Goal: Information Seeking & Learning: Learn about a topic

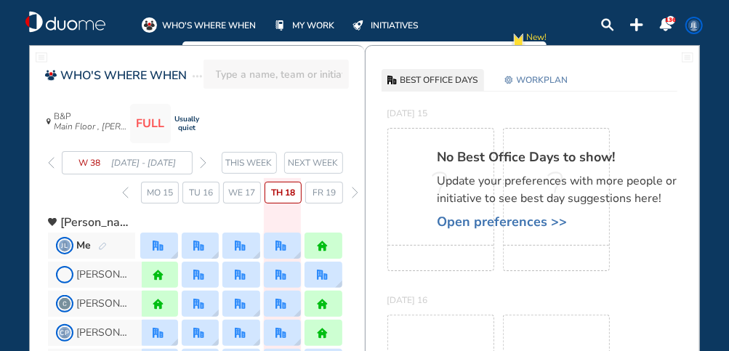
click at [313, 163] on span "NEXT WEEK" at bounding box center [313, 162] width 50 height 15
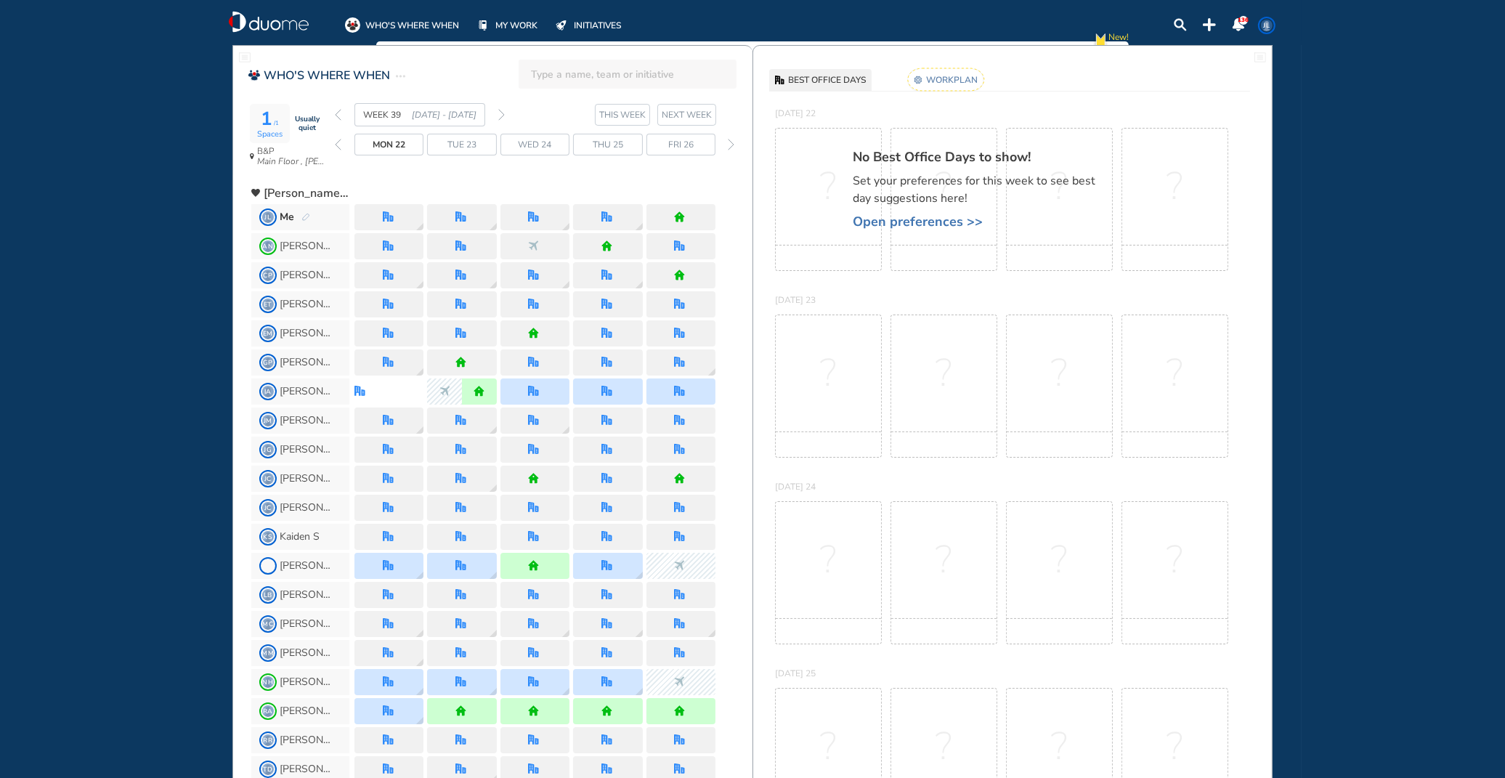
click at [303, 216] on img "pen-edit" at bounding box center [305, 217] width 9 height 9
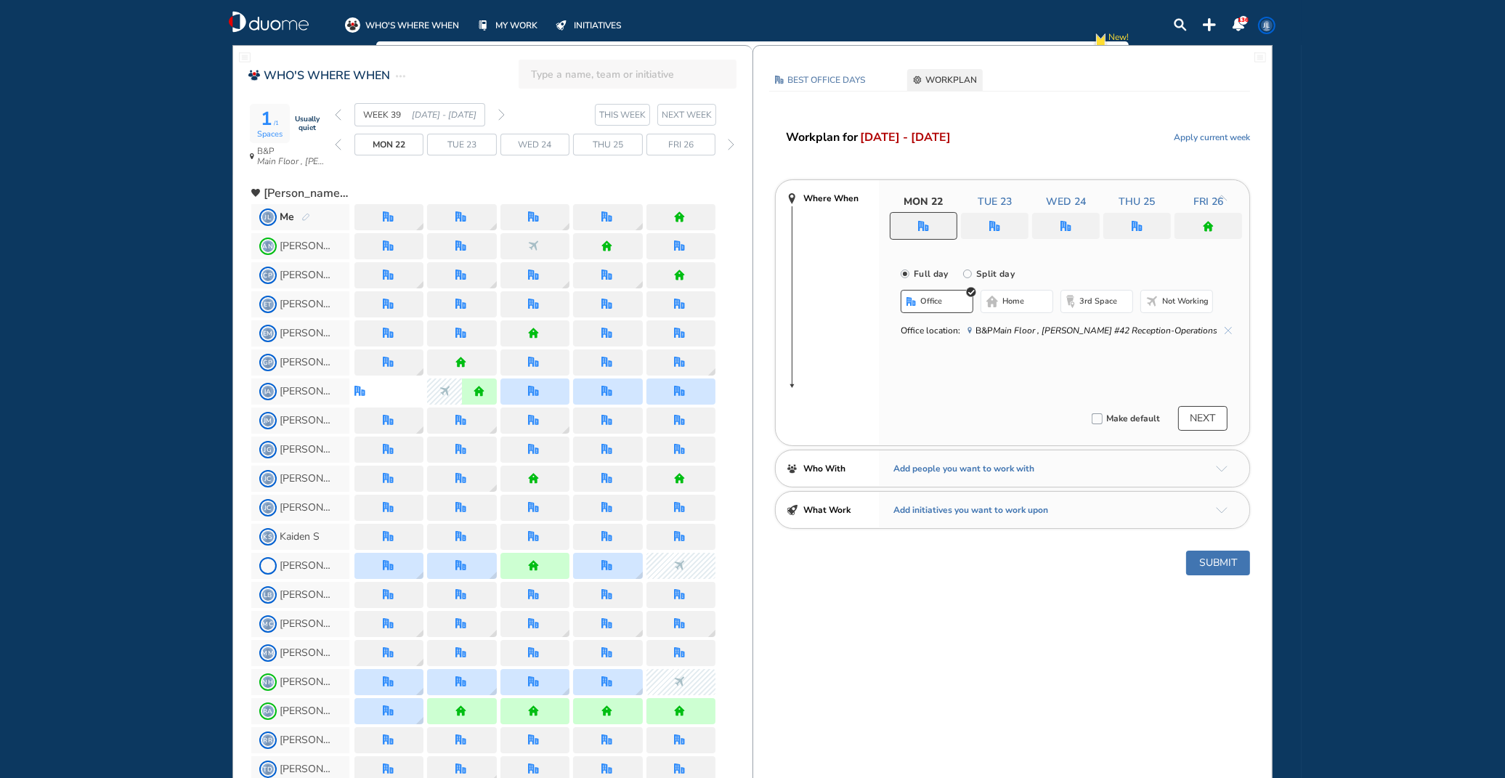
click at [728, 350] on button "Submit" at bounding box center [1218, 563] width 64 height 25
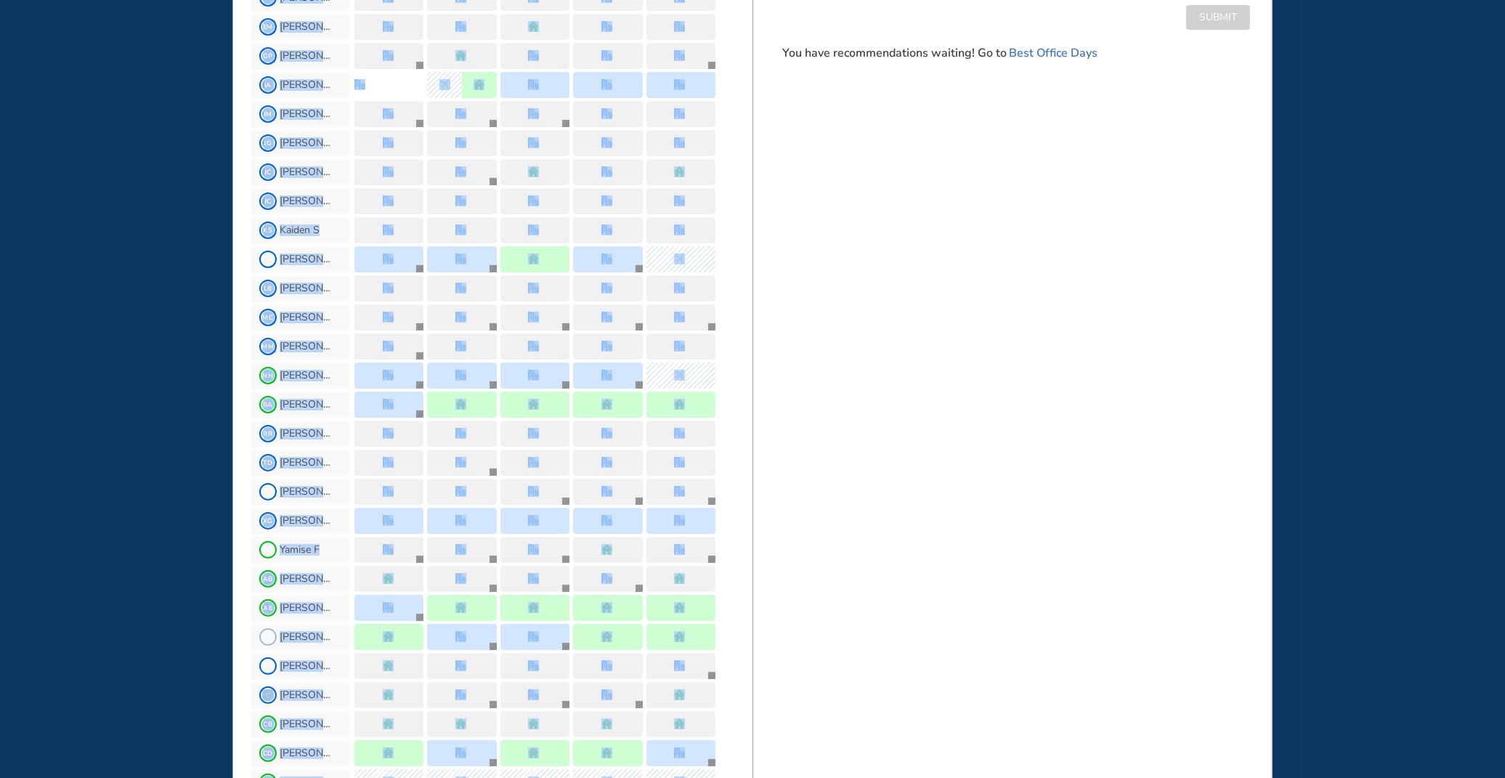
drag, startPoint x: 750, startPoint y: 58, endPoint x: 768, endPoint y: 739, distance: 680.8
click at [728, 350] on div "WHO'S WHERE WHEN FULL Usually quiet B&P Main Floor , [PERSON_NAME] #42 Receptio…" at bounding box center [752, 636] width 1040 height 1795
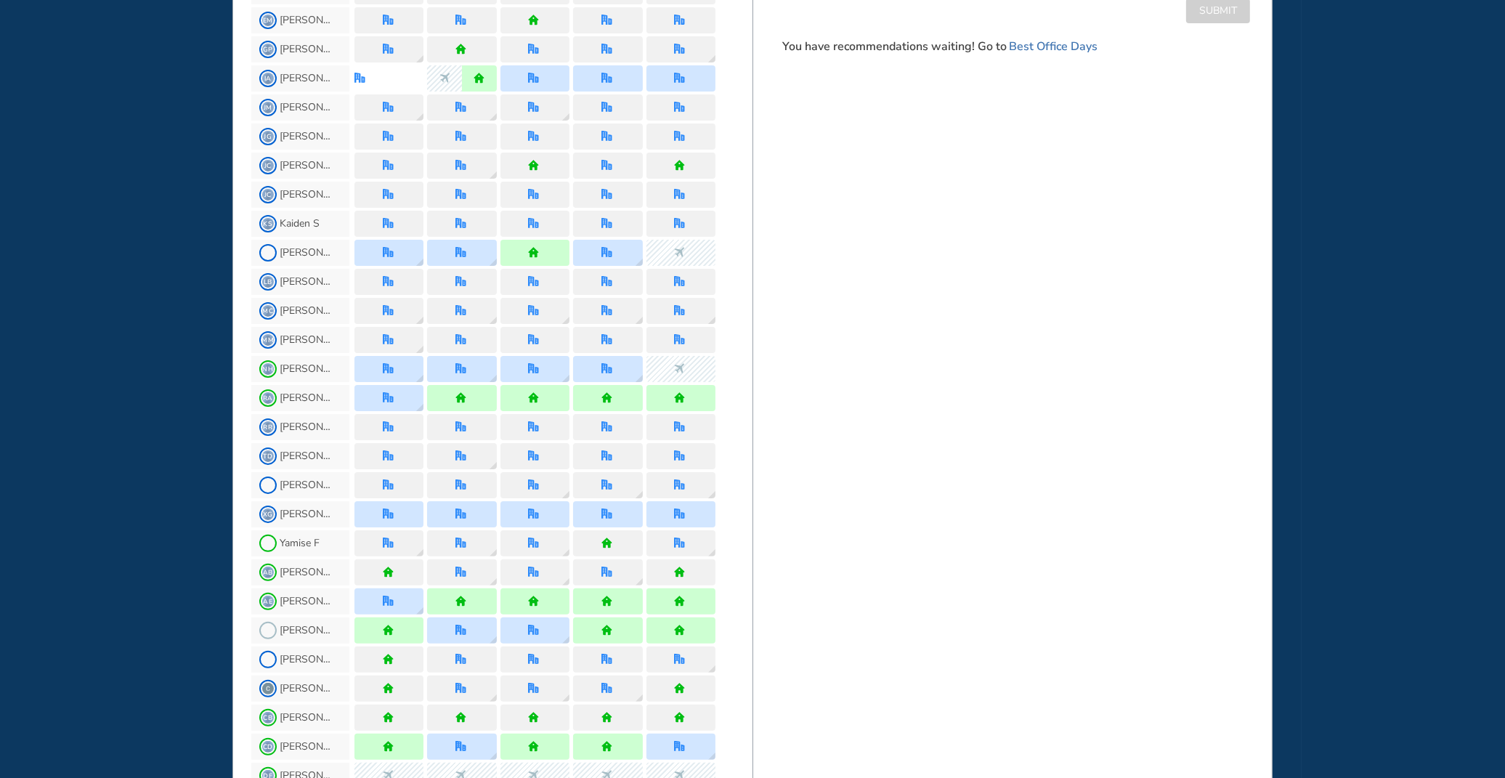
drag, startPoint x: 768, startPoint y: 739, endPoint x: 1003, endPoint y: 500, distance: 335.4
click at [728, 350] on div "BEST OFFICE DAYS WORKPLAN [DATE] B&P Main Floor , [PERSON_NAME] #42 Reception-O…" at bounding box center [1013, 629] width 520 height 1795
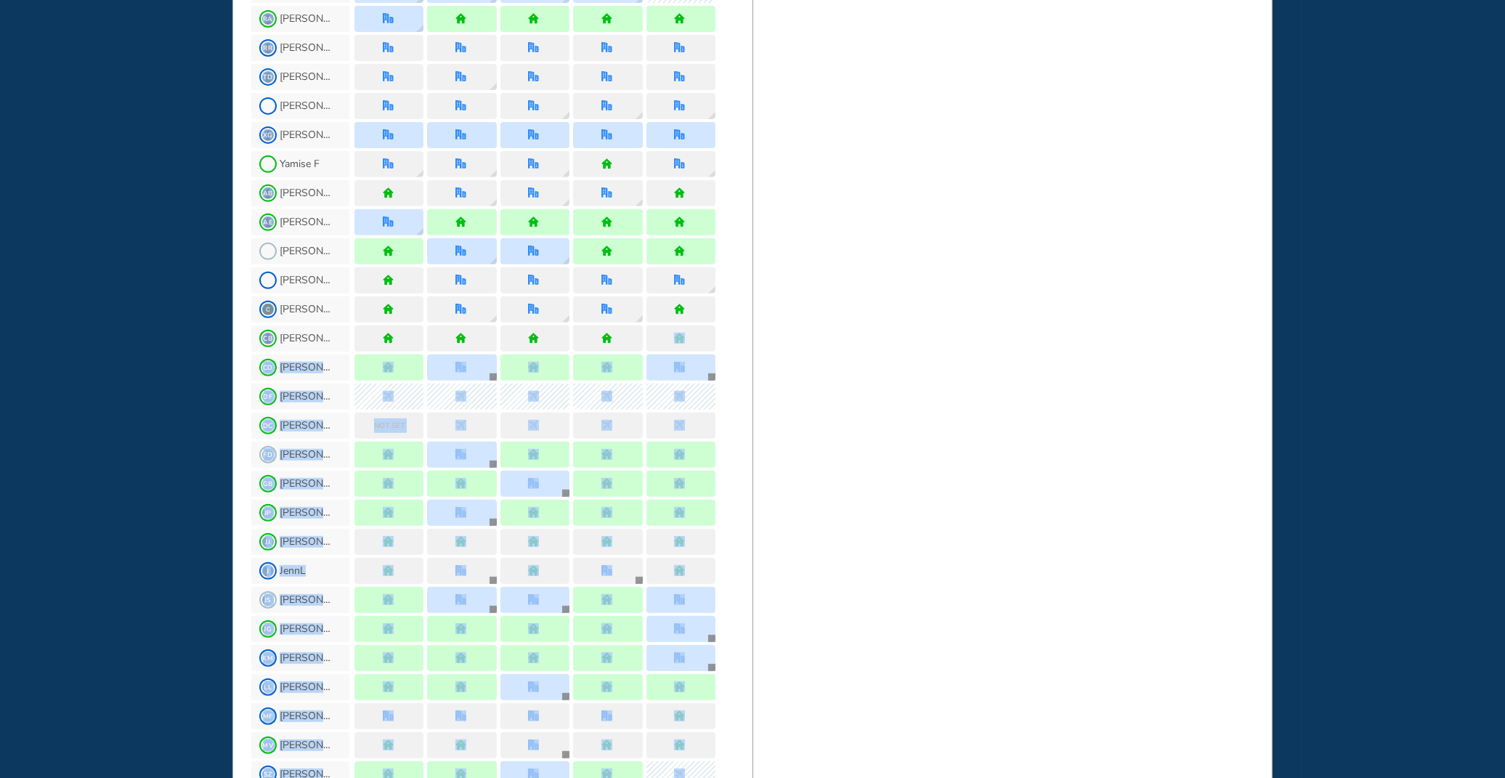
drag, startPoint x: 750, startPoint y: 702, endPoint x: 756, endPoint y: 772, distance: 70.8
click at [728, 350] on div "WHO'S WHERE WHEN FULL Usually quiet B&P Main Floor , [PERSON_NAME] #42 Receptio…" at bounding box center [752, 250] width 1040 height 1795
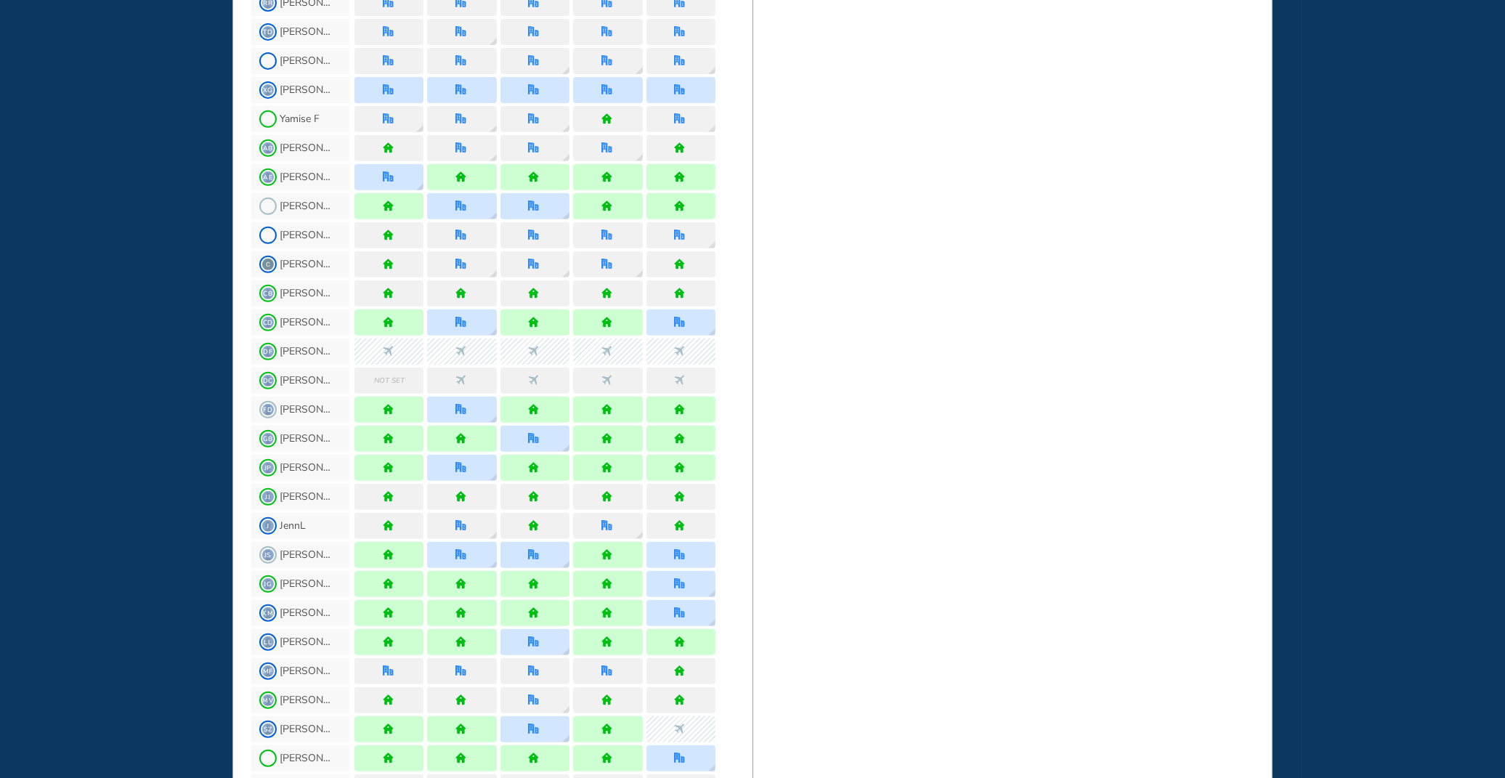
drag, startPoint x: 771, startPoint y: 739, endPoint x: 1008, endPoint y: 561, distance: 296.2
click at [728, 350] on div "BEST OFFICE DAYS WORKPLAN [DATE] B&P Main Floor , [PERSON_NAME] #42 Reception-O…" at bounding box center [1013, 205] width 520 height 1795
drag, startPoint x: 753, startPoint y: 758, endPoint x: 750, endPoint y: 717, distance: 40.8
click at [728, 350] on div "BEST OFFICE DAYS WORKPLAN [DATE] B&P Main Floor , [PERSON_NAME] #42 Reception-O…" at bounding box center [1013, 205] width 520 height 1795
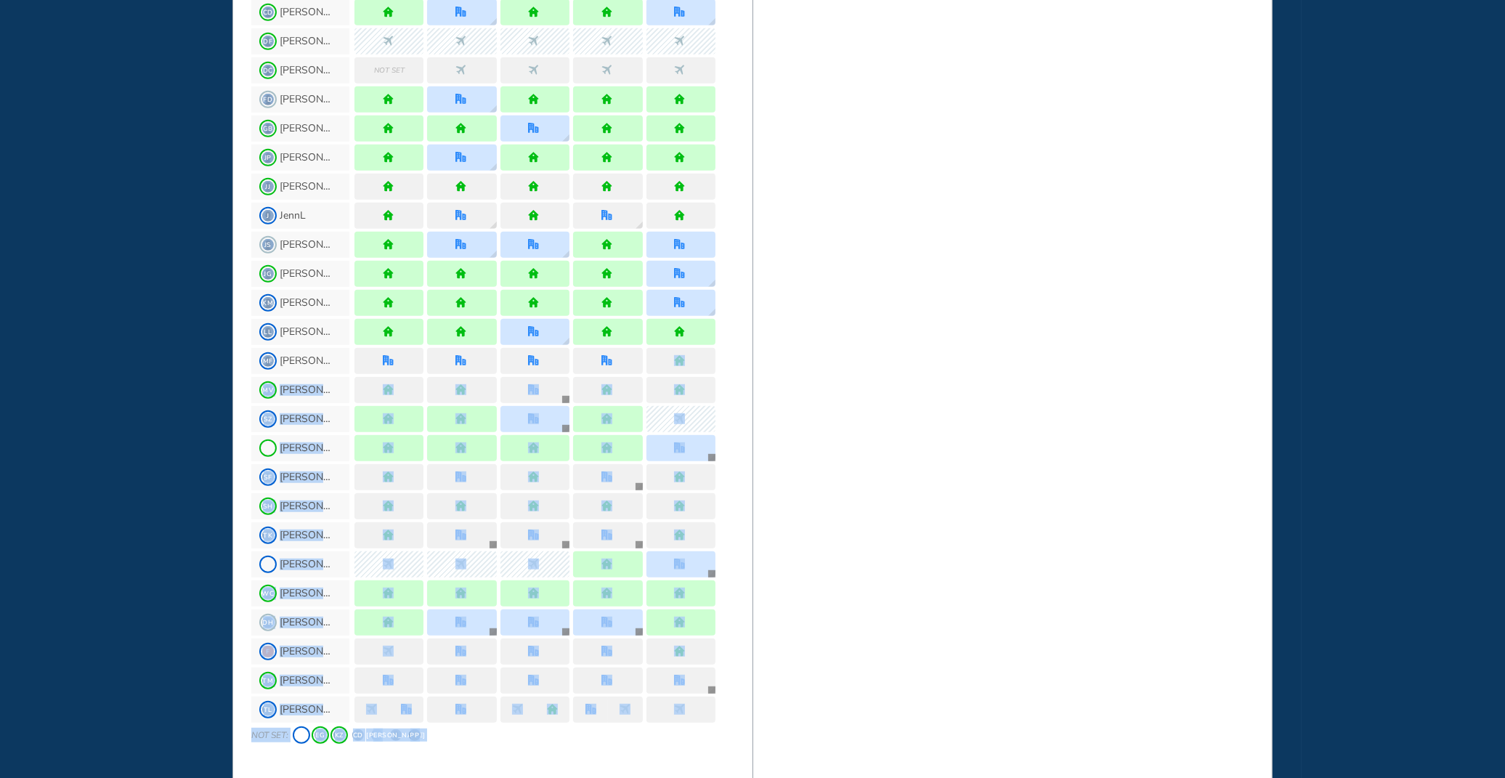
drag, startPoint x: 750, startPoint y: 657, endPoint x: 747, endPoint y: 739, distance: 82.2
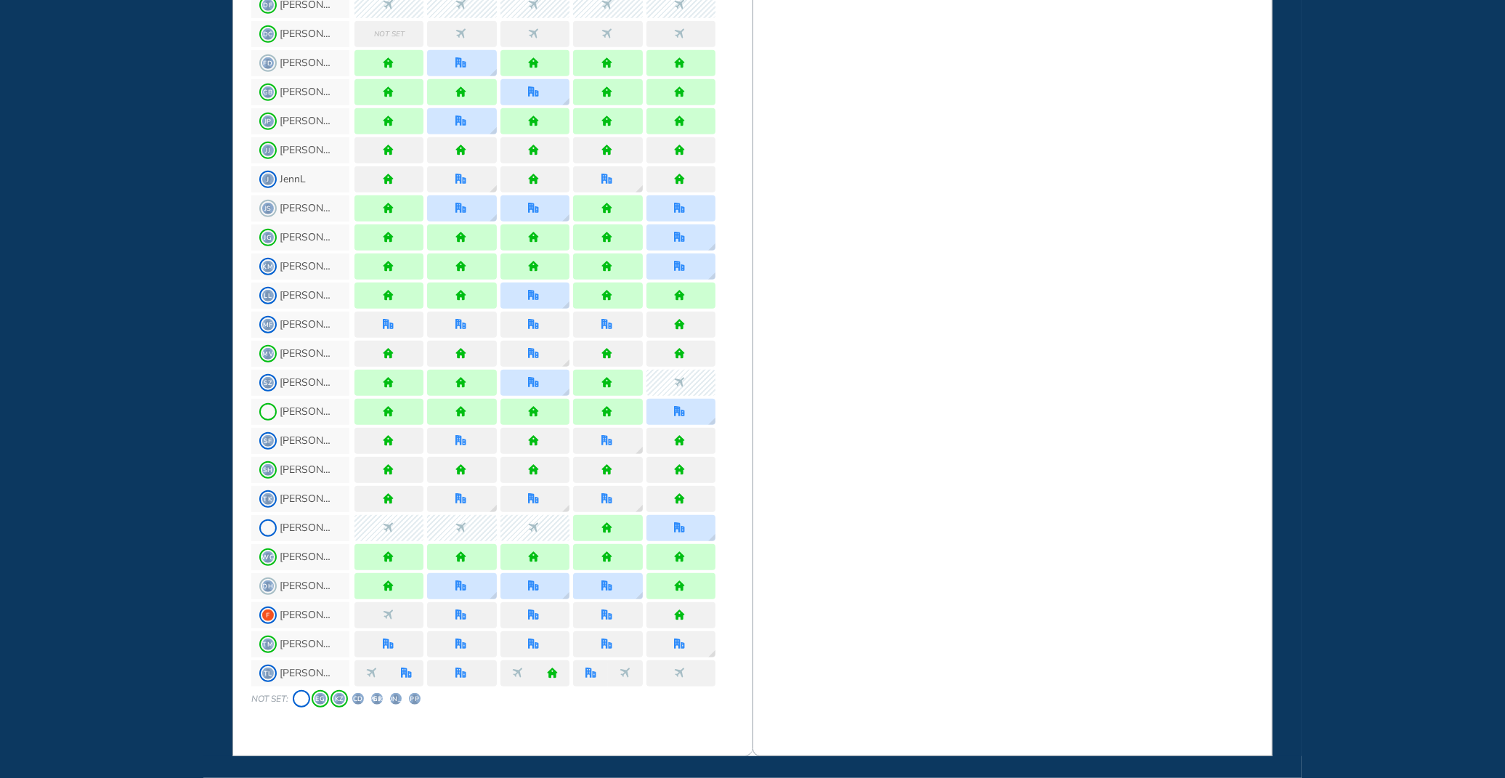
drag, startPoint x: 747, startPoint y: 739, endPoint x: 889, endPoint y: 531, distance: 252.5
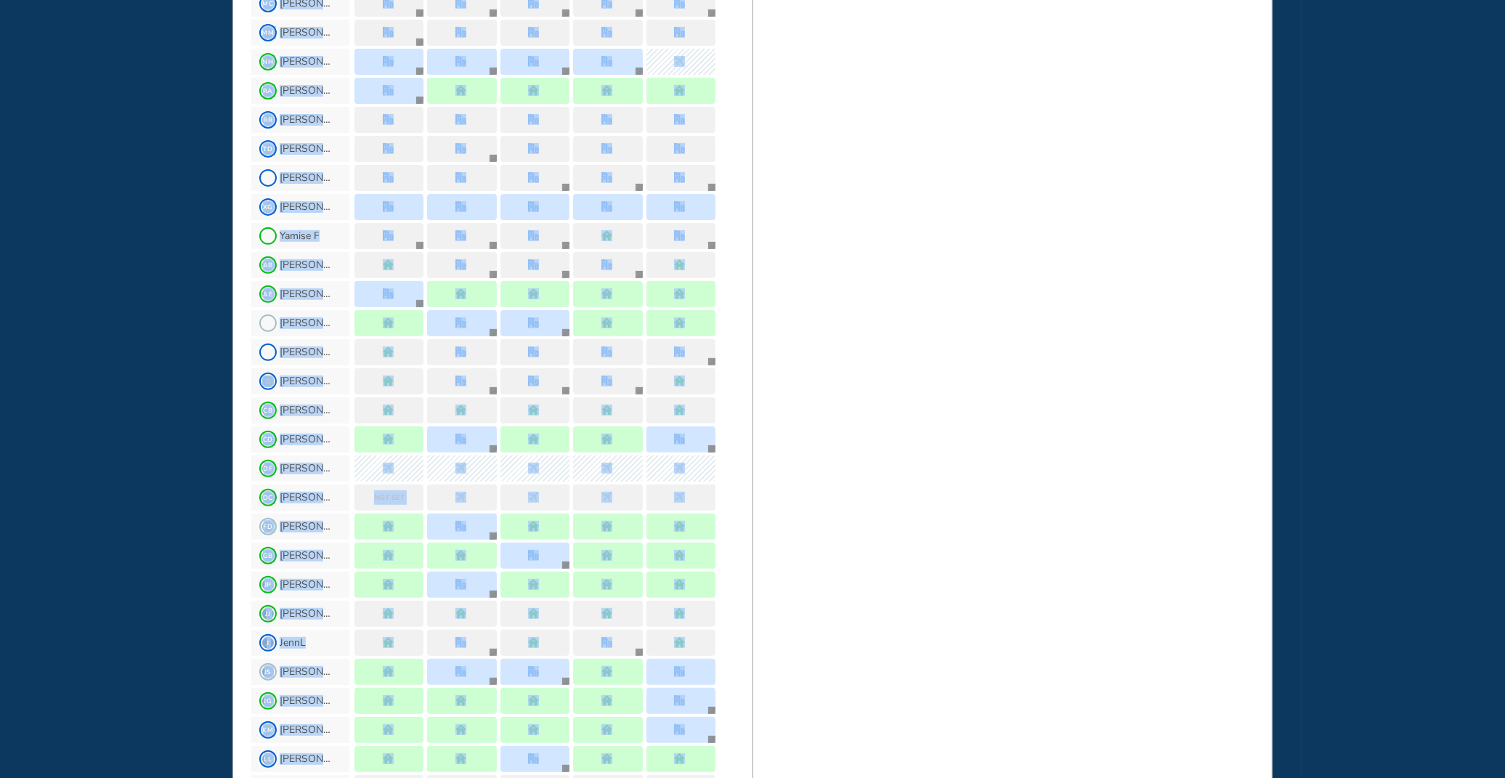
scroll to position [530, 0]
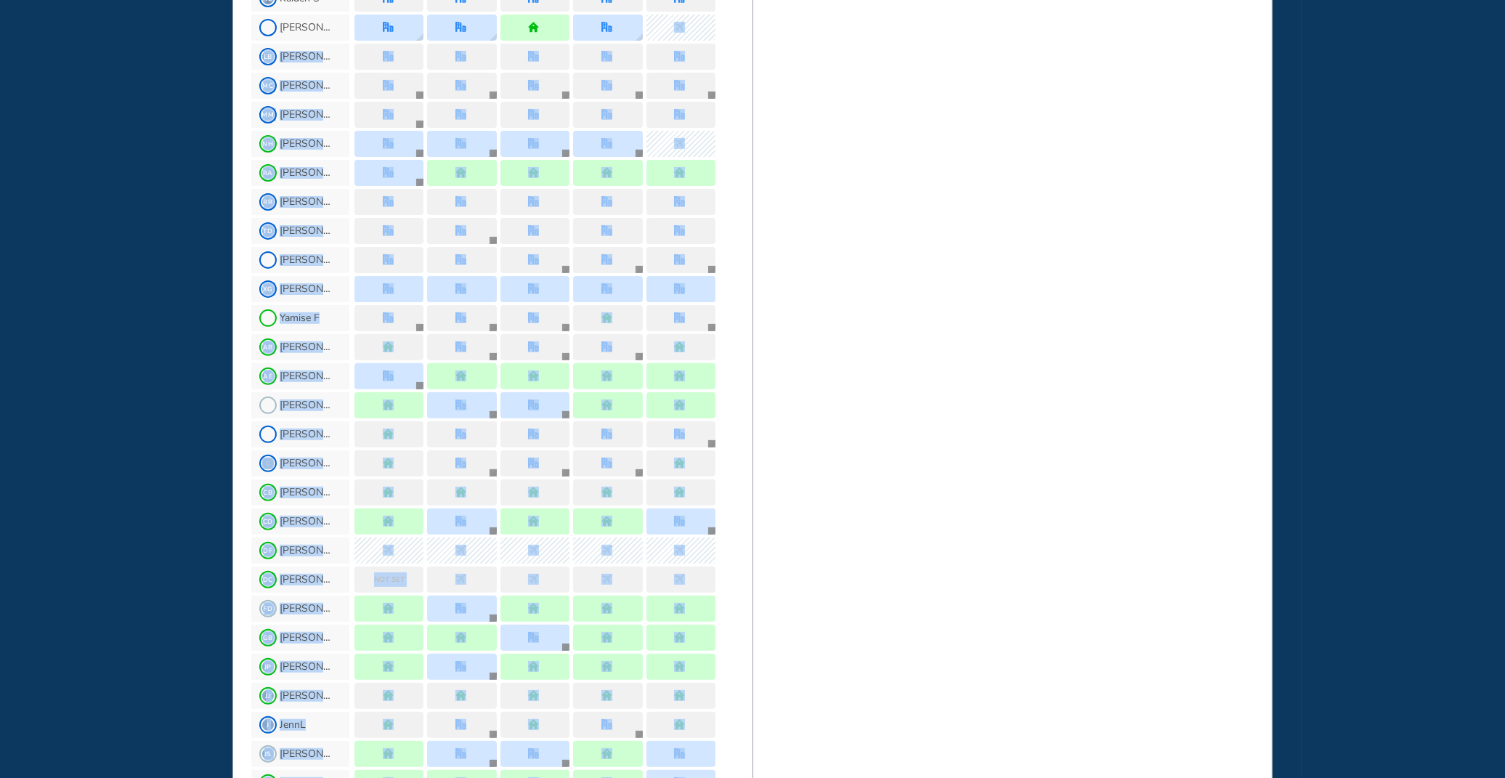
click at [728, 4] on div "WHO'S WHERE WHEN FULL Usually quiet B&P Main Floor , [PERSON_NAME] #42 Receptio…" at bounding box center [752, 404] width 1040 height 1795
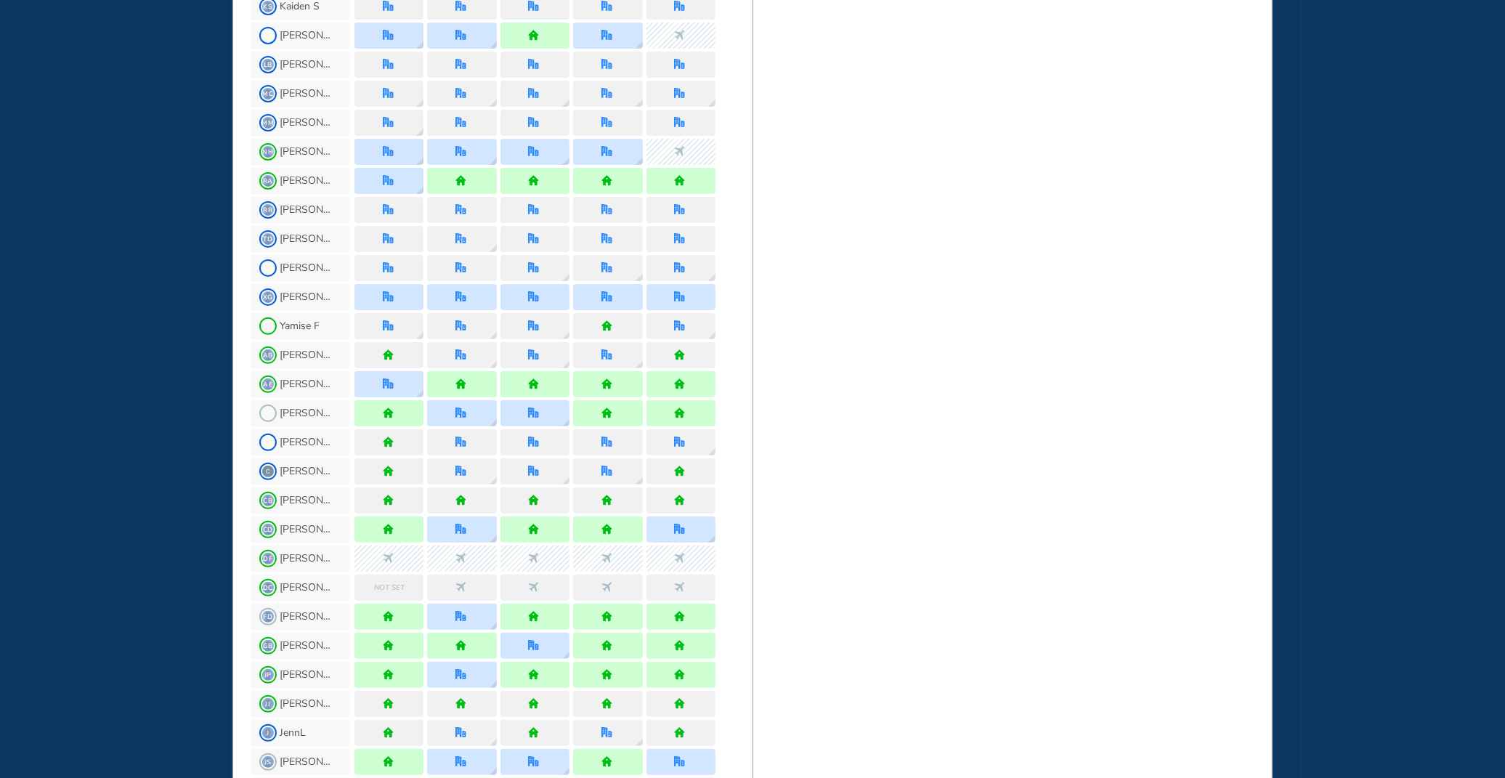
drag, startPoint x: 750, startPoint y: 4, endPoint x: 973, endPoint y: 185, distance: 287.7
click at [728, 185] on div "BEST OFFICE DAYS WORKPLAN [DATE] B&P Main Floor , [PERSON_NAME] #42 Reception-O…" at bounding box center [1013, 412] width 520 height 1795
